Goal: Task Accomplishment & Management: Manage account settings

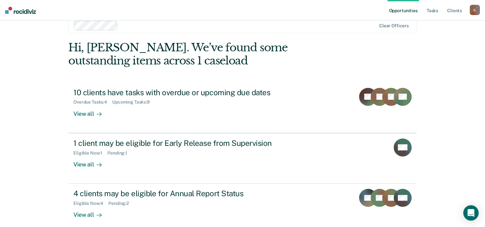
scroll to position [20, 0]
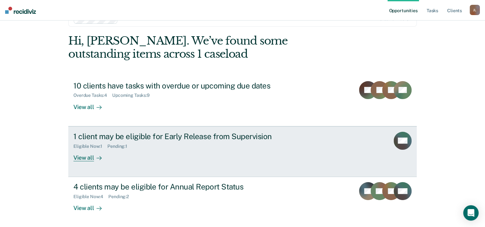
click at [102, 146] on div "Eligible Now : 1" at bounding box center [90, 146] width 34 height 5
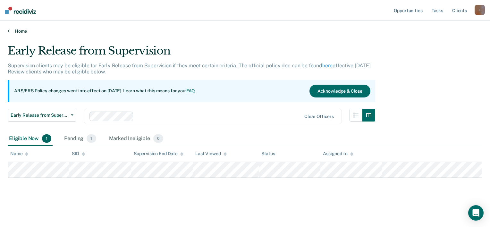
click at [18, 31] on link "Home" at bounding box center [245, 31] width 474 height 6
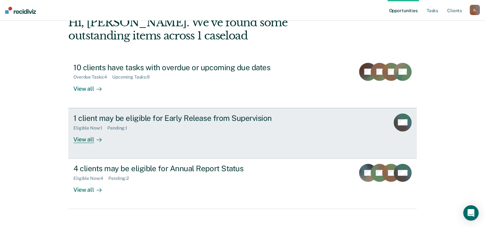
scroll to position [45, 0]
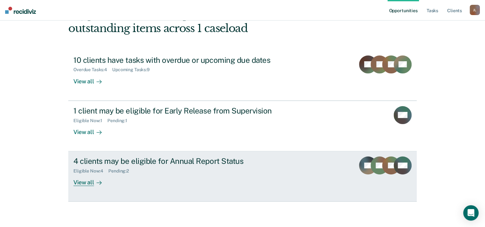
click at [124, 170] on div "Pending : 2" at bounding box center [121, 170] width 26 height 5
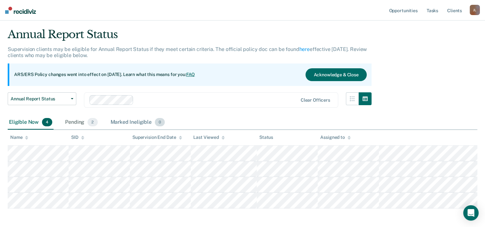
scroll to position [43, 0]
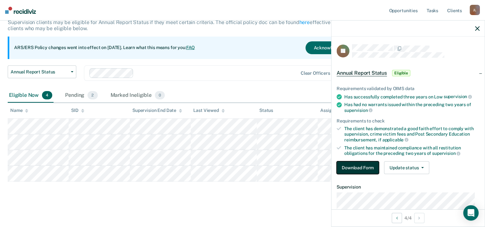
click at [349, 168] on button "Download Form" at bounding box center [358, 167] width 42 height 13
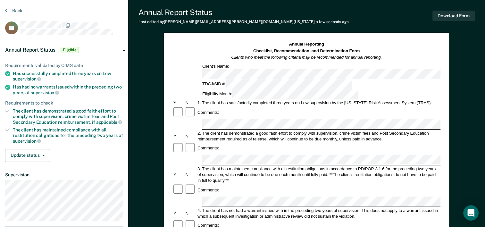
scroll to position [32, 0]
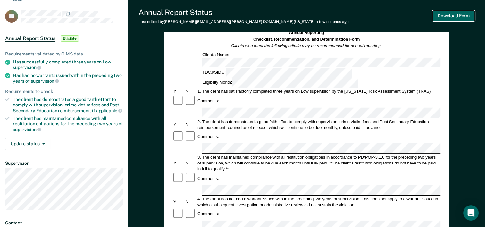
click at [450, 17] on button "Download Form" at bounding box center [453, 16] width 42 height 11
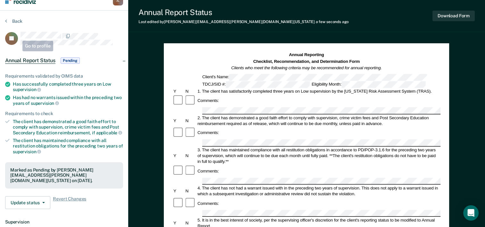
scroll to position [0, 0]
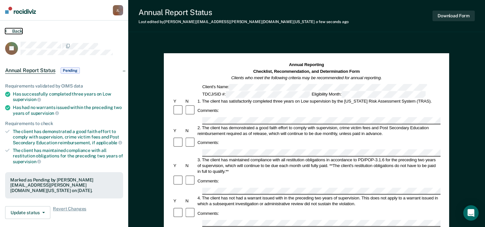
click at [21, 30] on button "Back" at bounding box center [13, 31] width 17 height 6
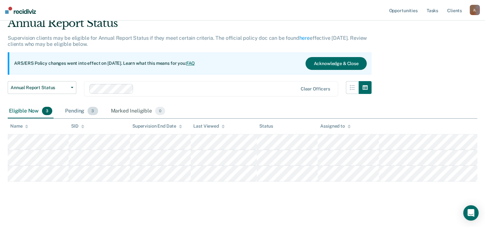
click at [85, 112] on div "Pending 3" at bounding box center [81, 111] width 35 height 14
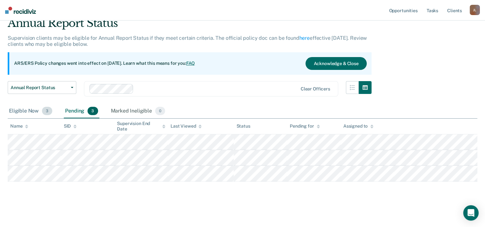
click at [38, 108] on div "Eligible Now 3" at bounding box center [31, 111] width 46 height 14
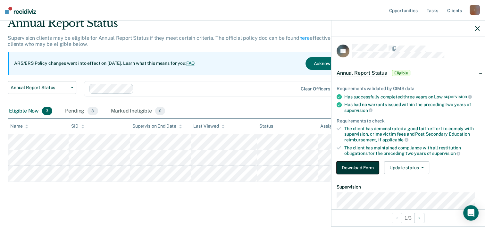
click at [350, 167] on button "Download Form" at bounding box center [358, 167] width 42 height 13
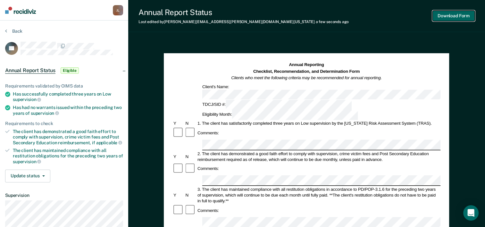
click at [465, 18] on button "Download Form" at bounding box center [453, 16] width 42 height 11
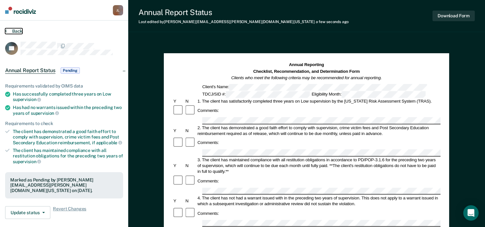
click at [21, 29] on button "Back" at bounding box center [13, 31] width 17 height 6
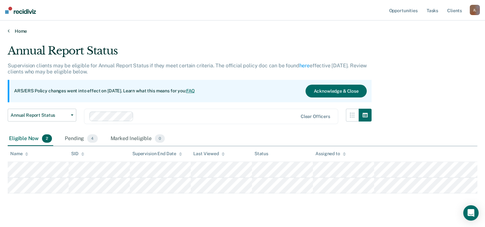
click at [19, 30] on link "Home" at bounding box center [243, 31] width 470 height 6
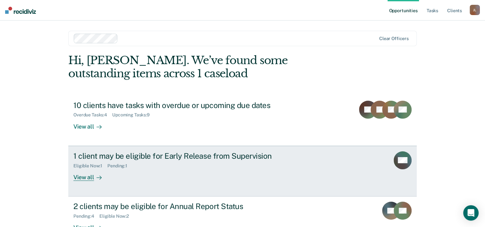
click at [95, 149] on link "1 client may be eligible for Early Release from Supervision Eligible Now : 1 Pe…" at bounding box center [242, 171] width 348 height 51
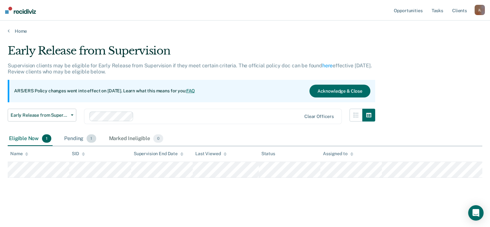
click at [87, 141] on span "1" at bounding box center [91, 138] width 9 height 8
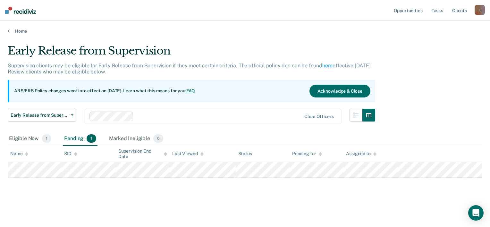
click at [73, 137] on div "Pending 1" at bounding box center [80, 139] width 34 height 14
click at [82, 141] on div "Pending 1" at bounding box center [80, 139] width 34 height 14
click at [26, 136] on div "Eligible Now 1" at bounding box center [30, 139] width 45 height 14
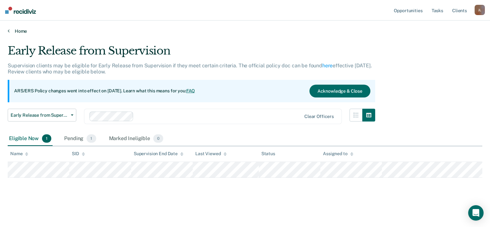
click at [18, 30] on link "Home" at bounding box center [245, 31] width 474 height 6
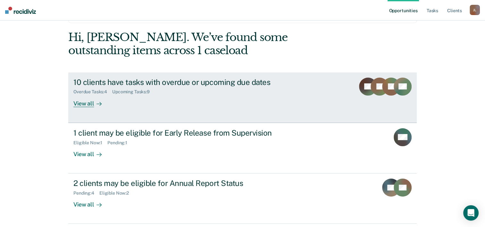
scroll to position [45, 0]
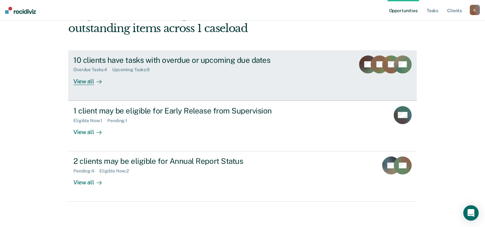
click at [101, 60] on div "10 clients have tasks with overdue or upcoming due dates" at bounding box center [185, 59] width 225 height 9
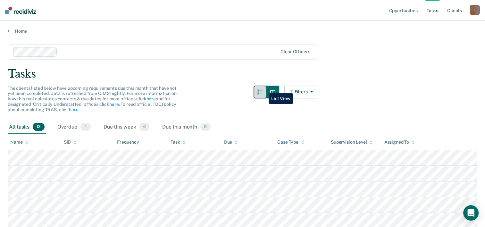
click at [264, 88] on button "button" at bounding box center [260, 92] width 13 height 13
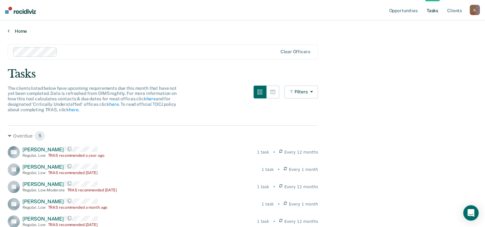
click at [20, 31] on link "Home" at bounding box center [243, 31] width 470 height 6
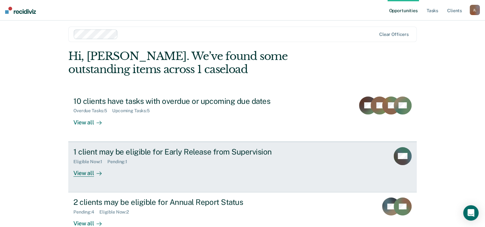
scroll to position [45, 0]
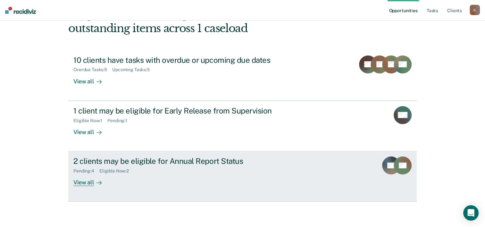
click at [96, 162] on div "2 clients may be eligible for Annual Report Status" at bounding box center [185, 160] width 225 height 9
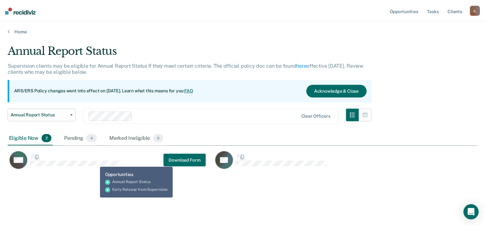
scroll to position [129, 469]
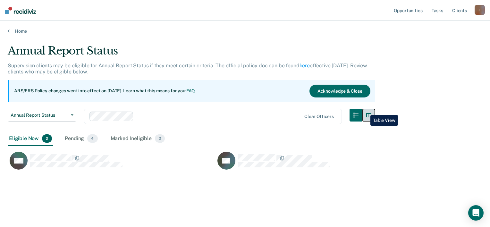
click at [365, 110] on button "button" at bounding box center [368, 115] width 13 height 13
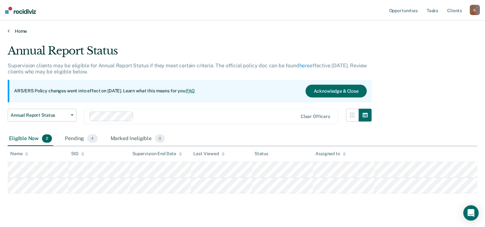
click at [26, 31] on link "Home" at bounding box center [243, 31] width 470 height 6
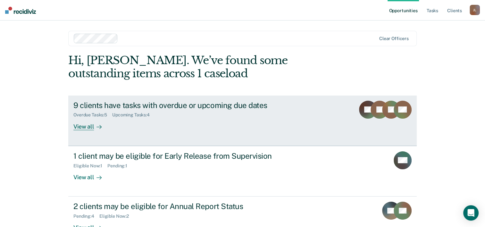
click at [86, 107] on div "9 clients have tasks with overdue or upcoming due dates" at bounding box center [185, 105] width 225 height 9
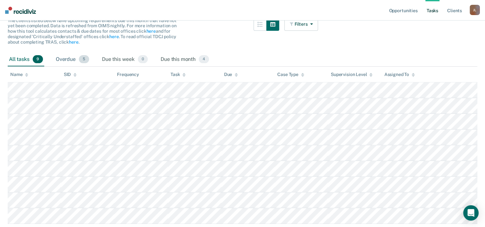
scroll to position [93, 0]
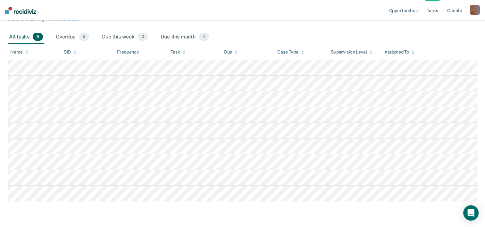
click at [186, 50] on icon at bounding box center [183, 52] width 3 height 4
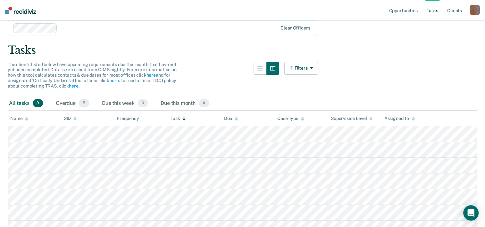
scroll to position [0, 0]
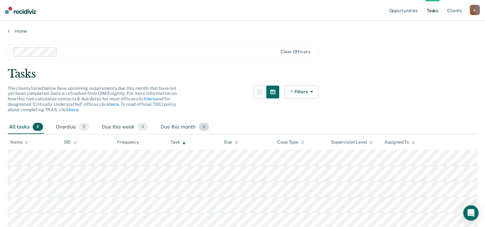
click at [165, 129] on div "Due this month 4" at bounding box center [184, 127] width 51 height 14
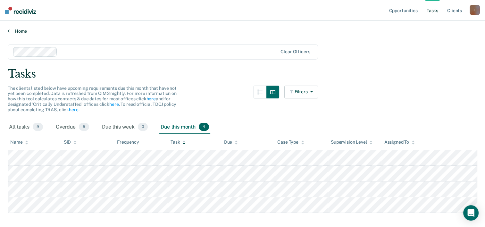
click at [27, 31] on link "Home" at bounding box center [243, 31] width 470 height 6
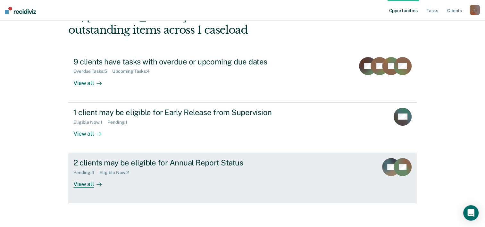
scroll to position [45, 0]
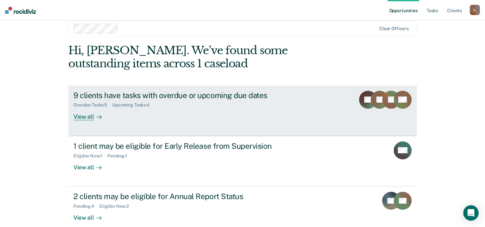
scroll to position [20, 0]
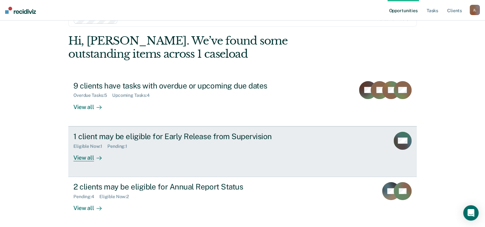
click at [118, 146] on div "Pending : 1" at bounding box center [119, 146] width 25 height 5
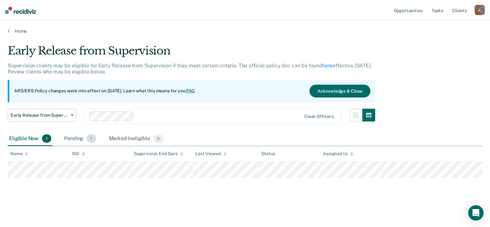
click at [64, 139] on div "Pending 1" at bounding box center [80, 139] width 34 height 14
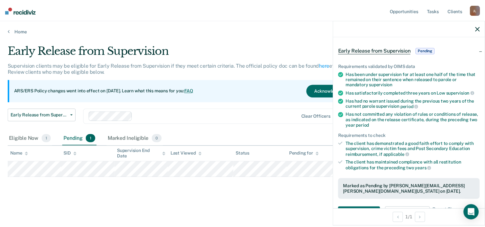
scroll to position [64, 0]
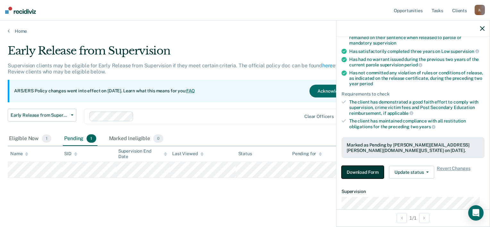
click at [359, 168] on button "Download Form" at bounding box center [362, 172] width 42 height 13
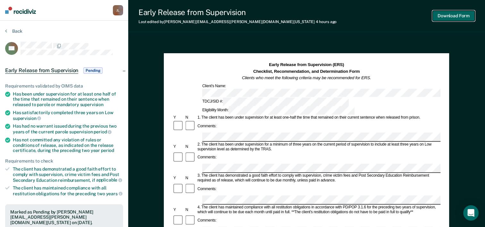
drag, startPoint x: 449, startPoint y: 18, endPoint x: 445, endPoint y: 24, distance: 7.9
click at [445, 24] on div "Early Release from Supervision Last edited by Jeffrey.Lucido@tdcj.texas.gov 4 h…" at bounding box center [306, 16] width 357 height 32
click at [460, 14] on button "Download Form" at bounding box center [453, 16] width 42 height 11
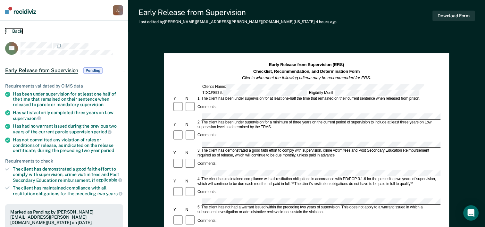
click at [12, 29] on button "Back" at bounding box center [13, 31] width 17 height 6
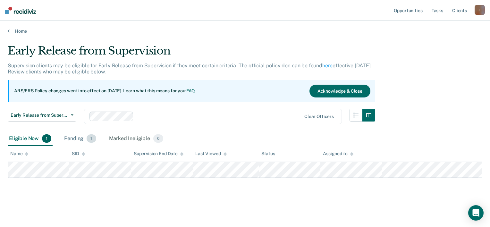
click at [83, 137] on div "Pending 1" at bounding box center [80, 139] width 34 height 14
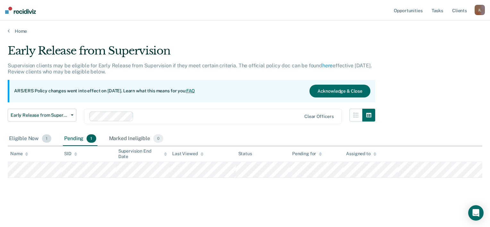
click at [46, 140] on span "1" at bounding box center [46, 138] width 9 height 8
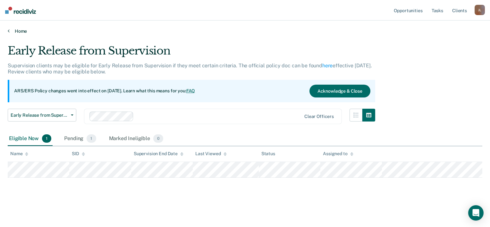
click at [13, 28] on link "Home" at bounding box center [245, 31] width 474 height 6
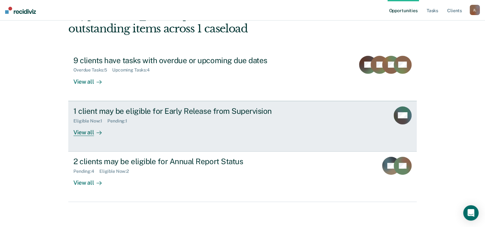
scroll to position [45, 0]
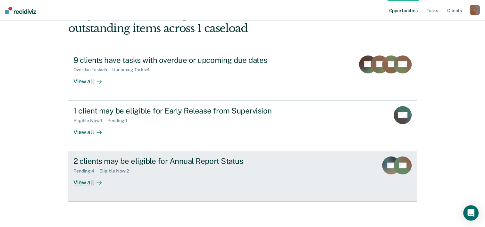
click at [117, 160] on div "2 clients may be eligible for Annual Report Status" at bounding box center [185, 160] width 225 height 9
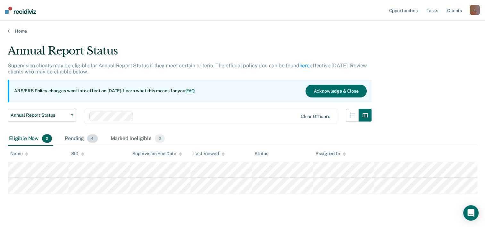
click at [75, 137] on div "Pending 4" at bounding box center [80, 139] width 35 height 14
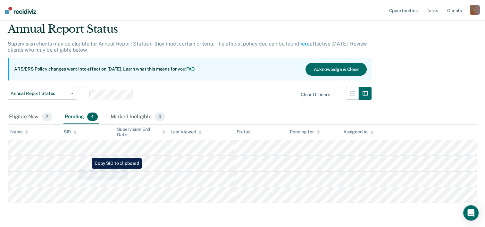
scroll to position [32, 0]
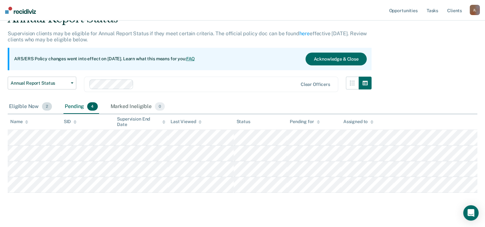
click at [25, 109] on div "Eligible Now 2" at bounding box center [31, 107] width 46 height 14
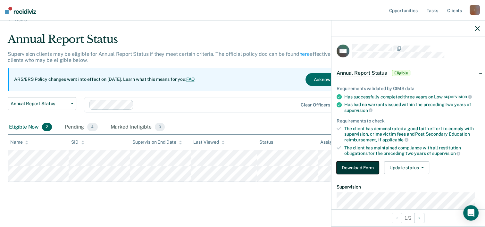
click at [348, 167] on button "Download Form" at bounding box center [358, 167] width 42 height 13
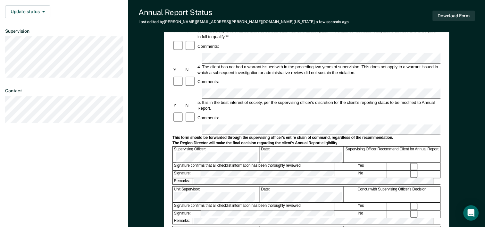
scroll to position [196, 0]
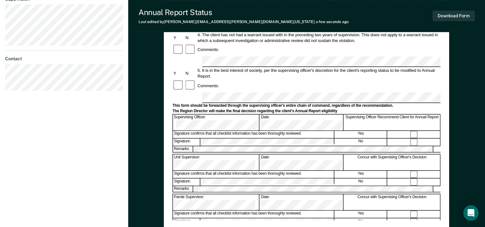
click at [459, 9] on div "Download Form" at bounding box center [453, 16] width 42 height 16
click at [459, 14] on button "Download Form" at bounding box center [453, 16] width 42 height 11
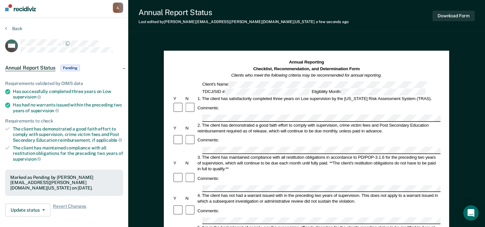
scroll to position [0, 0]
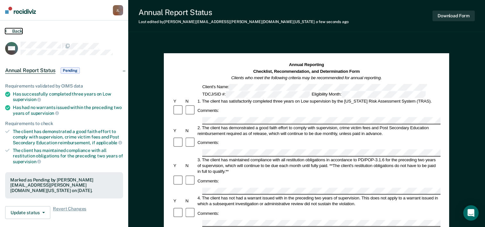
click at [8, 29] on button "Back" at bounding box center [13, 31] width 17 height 6
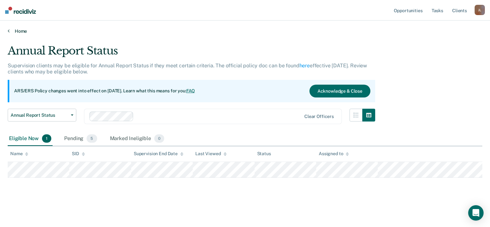
click at [17, 29] on link "Home" at bounding box center [245, 31] width 474 height 6
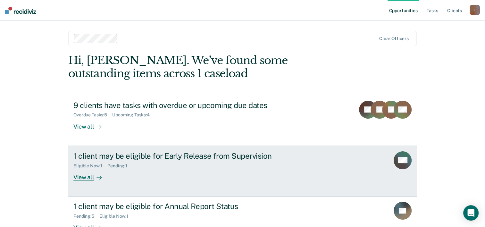
click at [110, 161] on div "Eligible Now : 1 Pending : 1" at bounding box center [185, 165] width 225 height 8
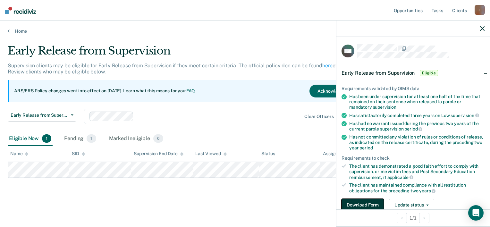
click at [375, 205] on button "Download Form" at bounding box center [362, 205] width 42 height 13
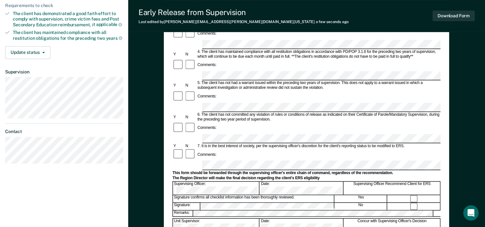
scroll to position [192, 0]
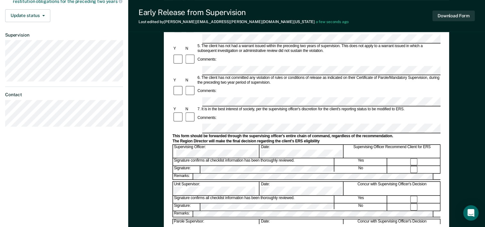
click at [308, 181] on div "Unit Supervisor: Date: Concur with Supervising Officer's Decision" at bounding box center [306, 188] width 268 height 14
click at [441, 14] on button "Download Form" at bounding box center [453, 16] width 42 height 11
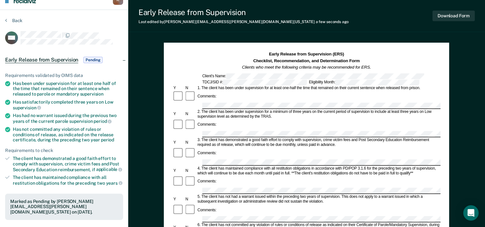
scroll to position [0, 0]
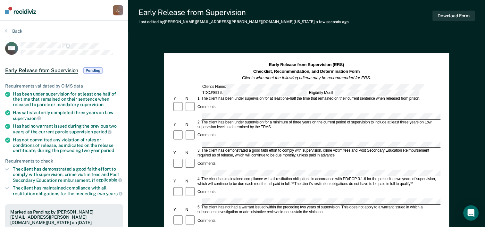
click at [12, 28] on section "Back MA Early Release from Supervision Pending Requirements validated by OIMS d…" at bounding box center [64, 195] width 128 height 348
click at [13, 32] on button "Back" at bounding box center [13, 31] width 17 height 6
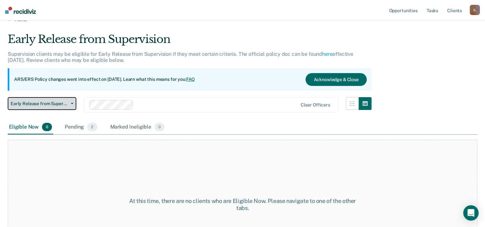
click at [48, 101] on button "Early Release from Supervision" at bounding box center [42, 103] width 69 height 13
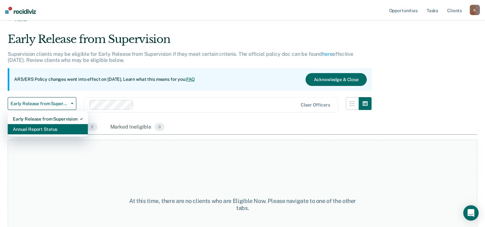
click at [47, 126] on div "Annual Report Status" at bounding box center [48, 129] width 70 height 10
